Goal: Download file/media

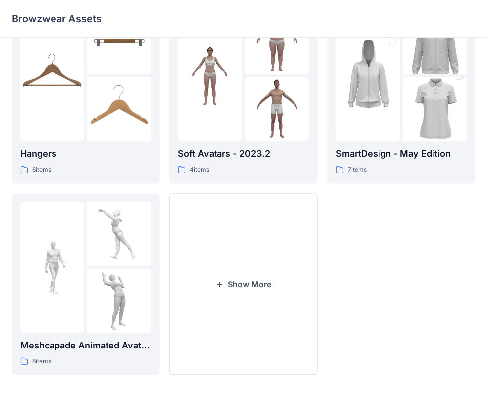
scroll to position [246, 0]
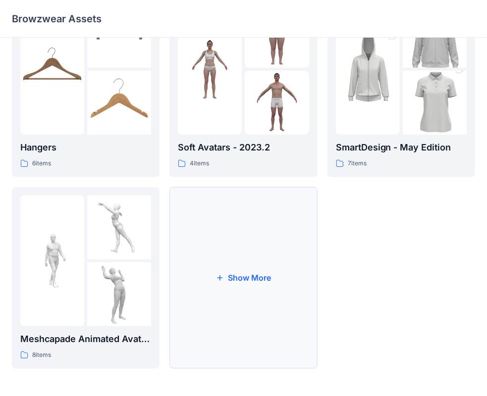
click at [236, 279] on button "Show More" at bounding box center [243, 278] width 148 height 182
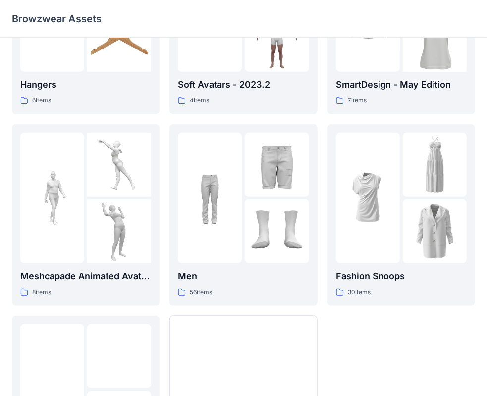
scroll to position [319, 0]
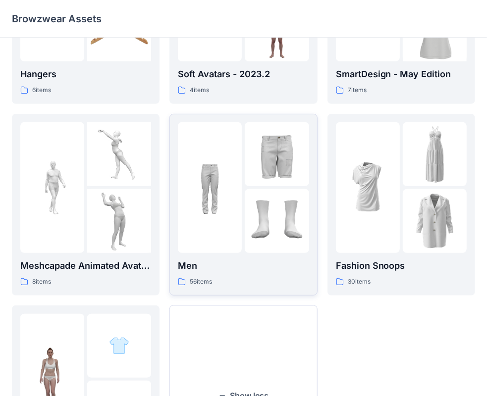
click at [246, 159] on img at bounding box center [277, 154] width 64 height 64
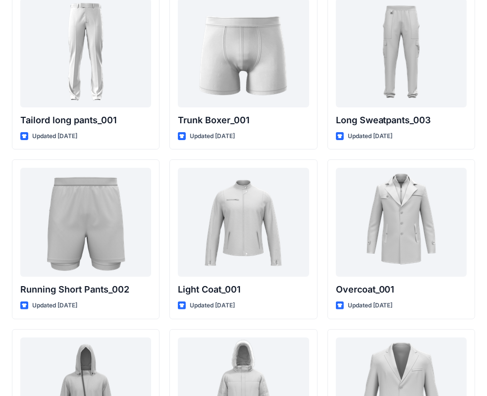
scroll to position [2416, 0]
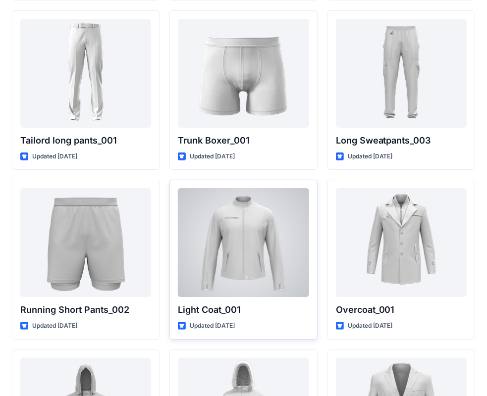
click at [227, 254] on div at bounding box center [243, 242] width 131 height 109
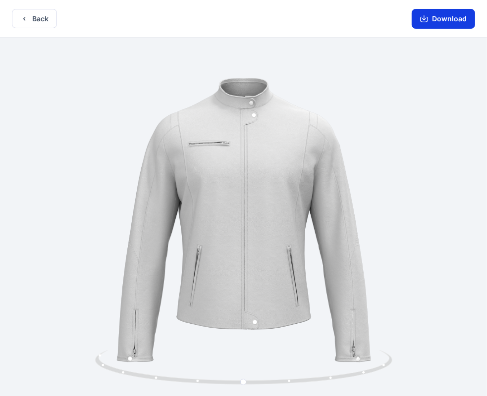
click at [444, 15] on button "Download" at bounding box center [443, 19] width 63 height 20
